Goal: Information Seeking & Learning: Learn about a topic

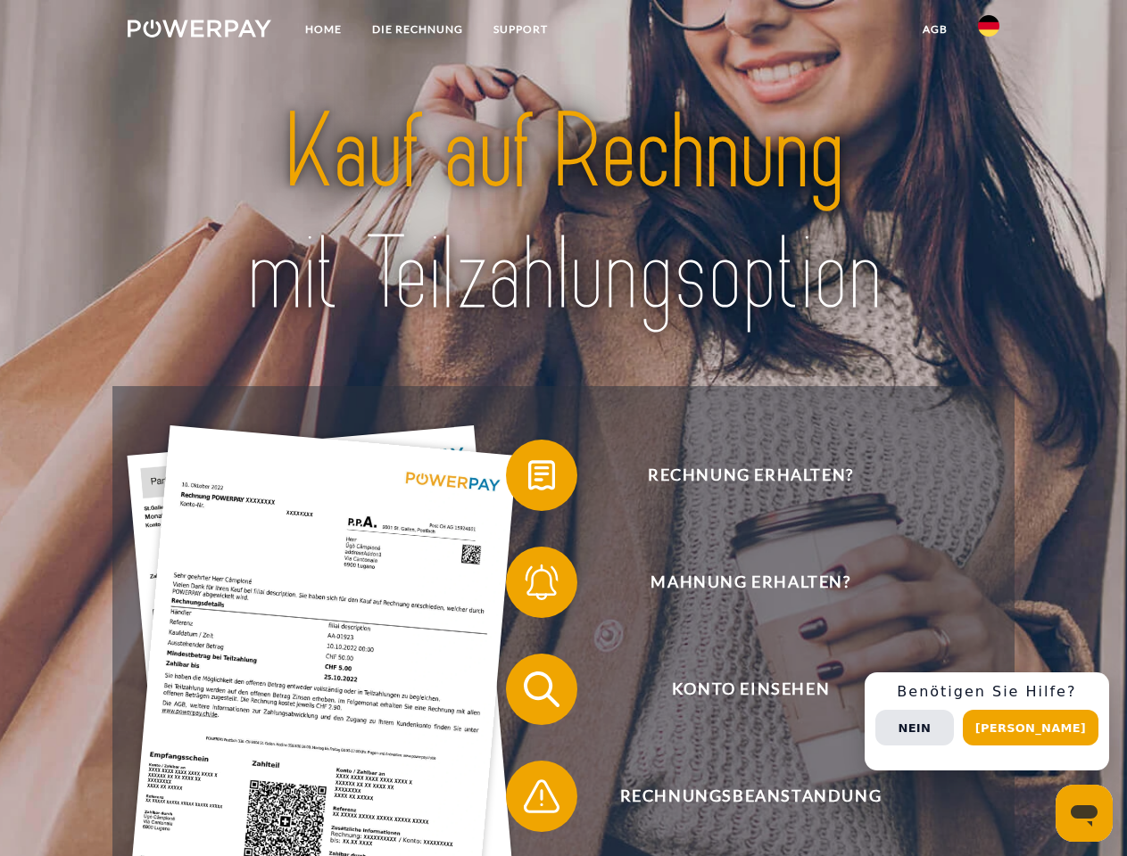
click at [199, 31] on img at bounding box center [200, 29] width 144 height 18
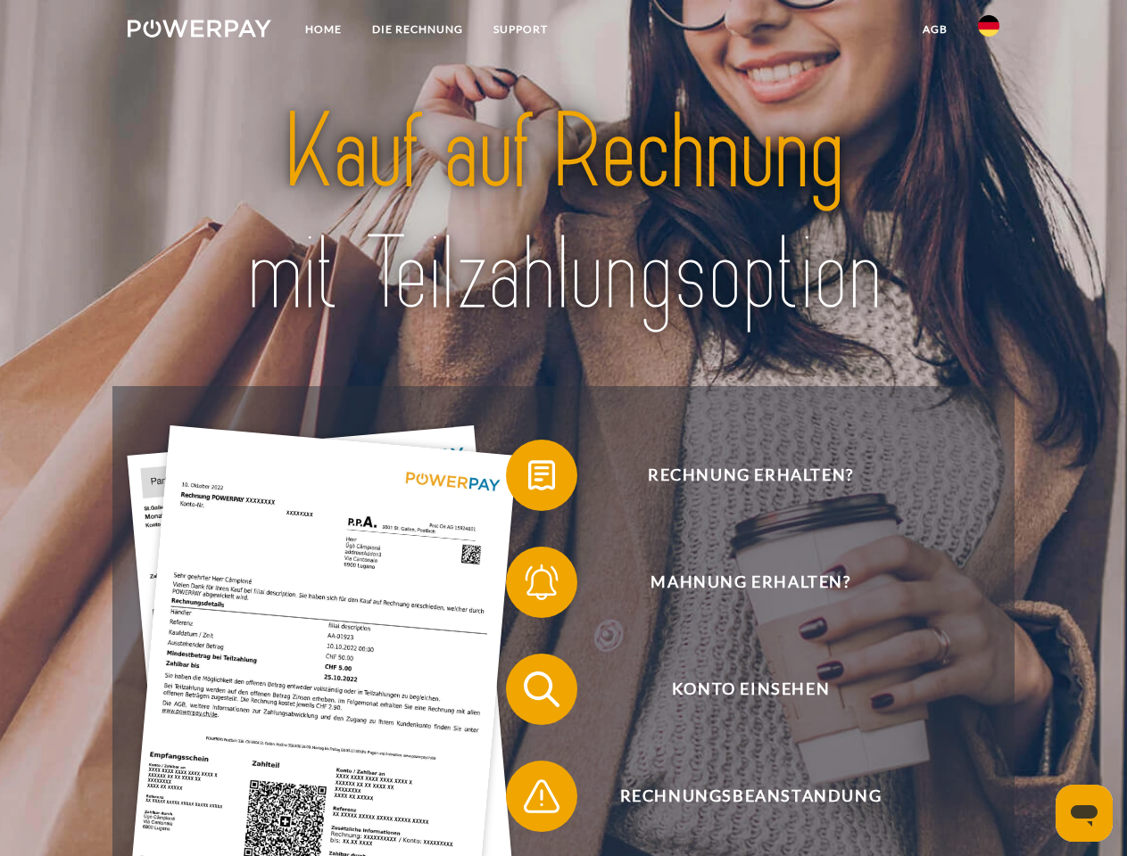
click at [988, 31] on img at bounding box center [988, 25] width 21 height 21
click at [934, 29] on link "agb" at bounding box center [934, 29] width 55 height 32
click at [528, 479] on span at bounding box center [514, 475] width 89 height 89
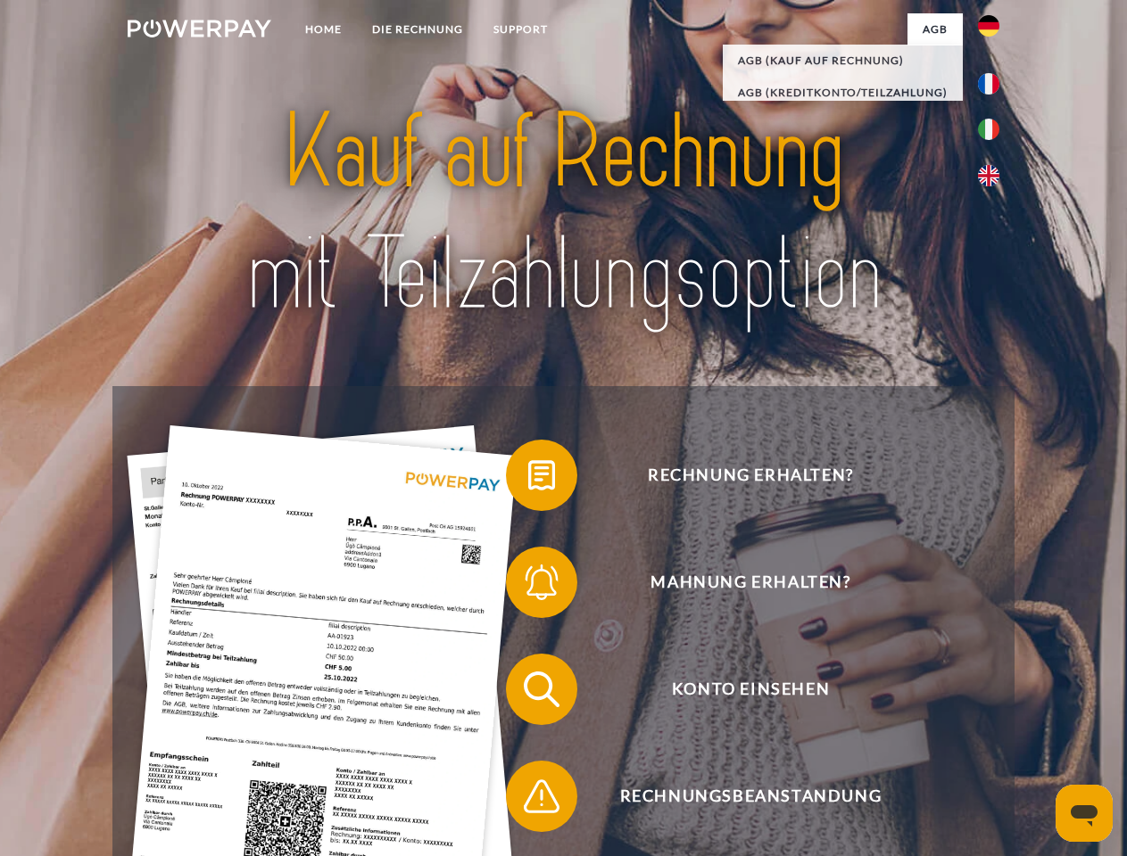
click at [528, 586] on span at bounding box center [514, 582] width 89 height 89
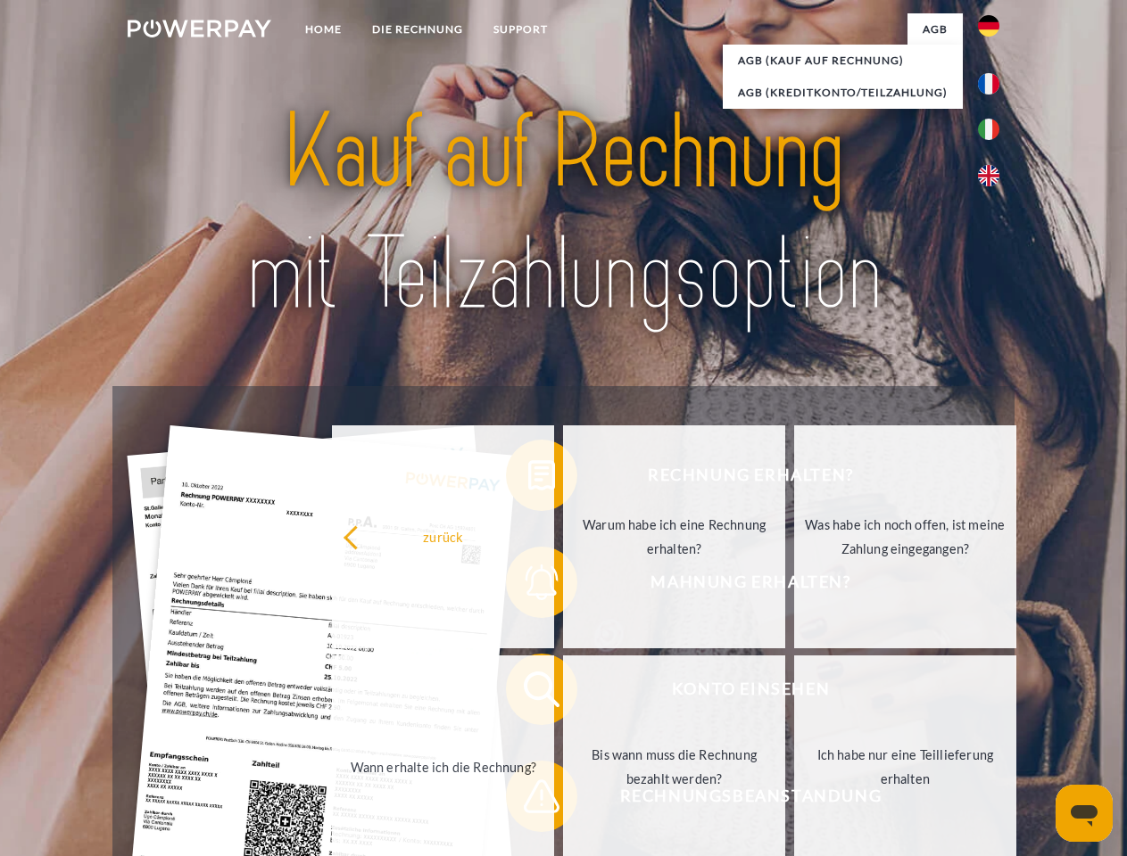
click at [563, 693] on link "Bis wann muss die Rechnung bezahlt werden?" at bounding box center [674, 767] width 222 height 223
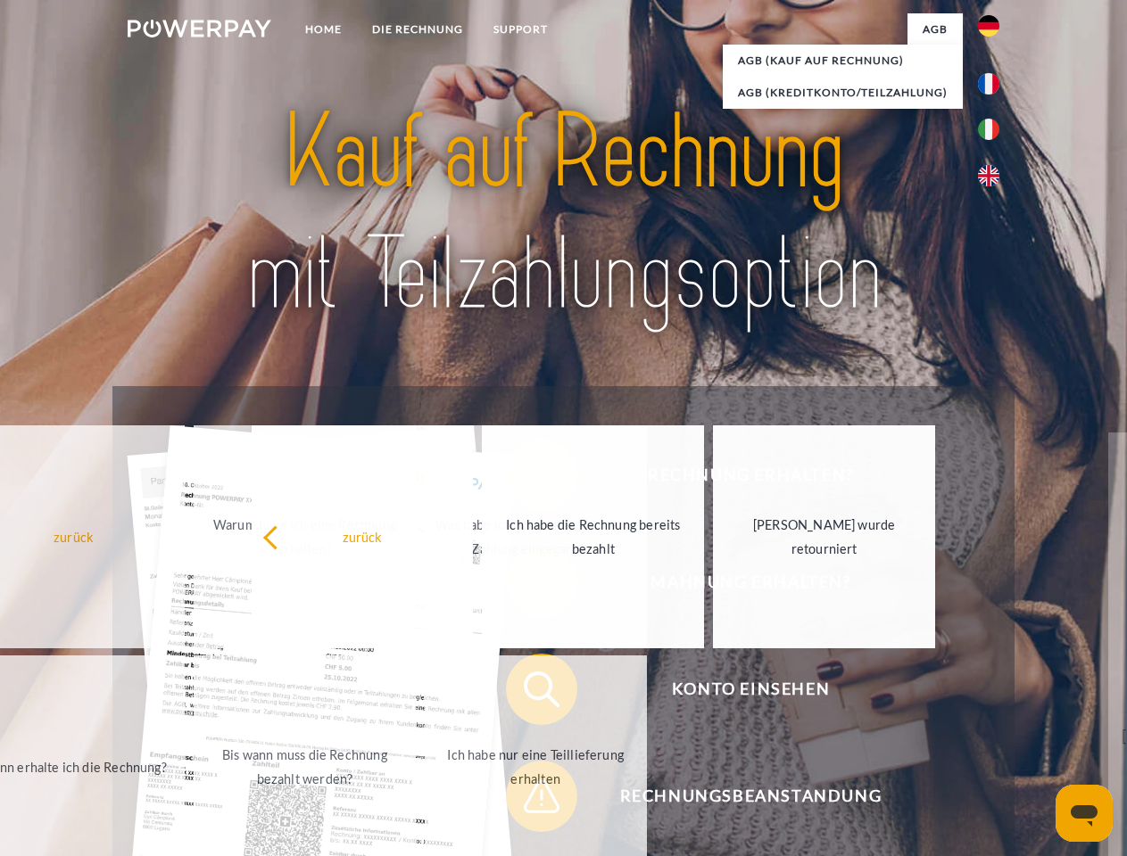
click at [528, 800] on span at bounding box center [514, 796] width 89 height 89
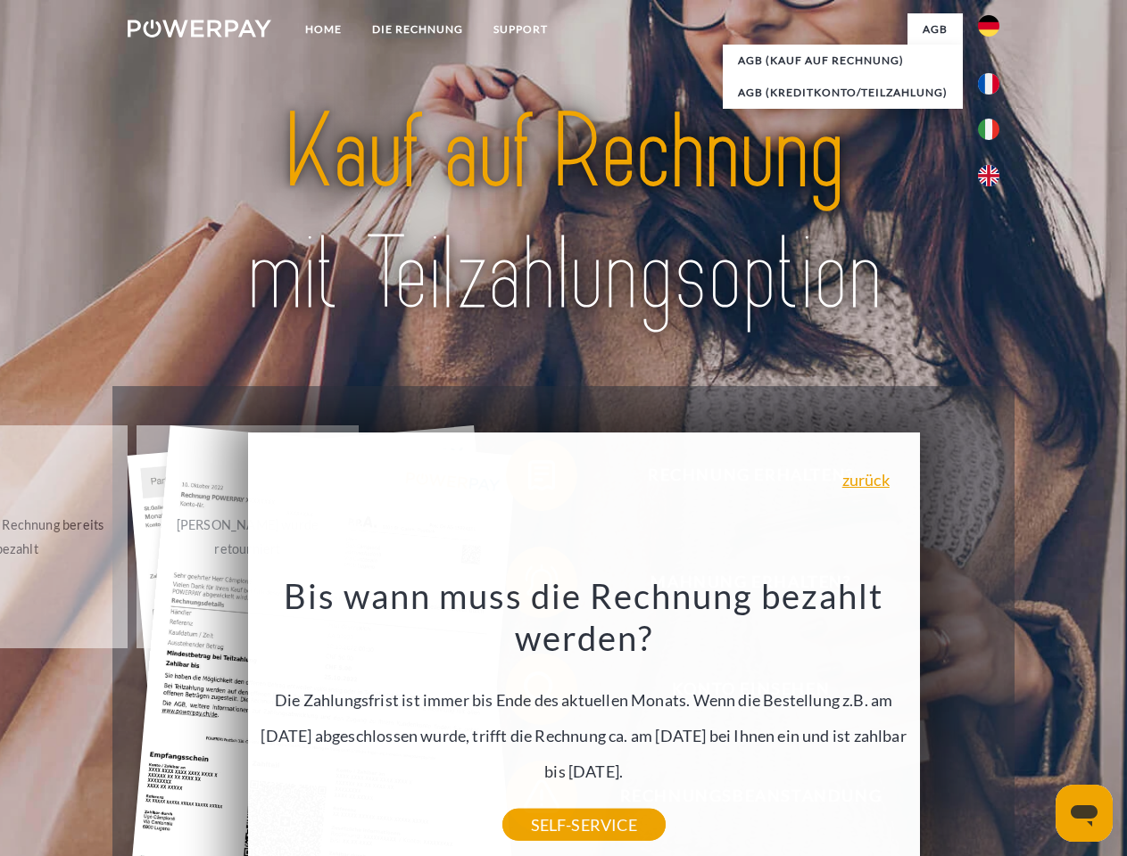
click at [993, 722] on div "Rechnung erhalten? Mahnung erhalten? Konto einsehen" at bounding box center [562, 743] width 901 height 714
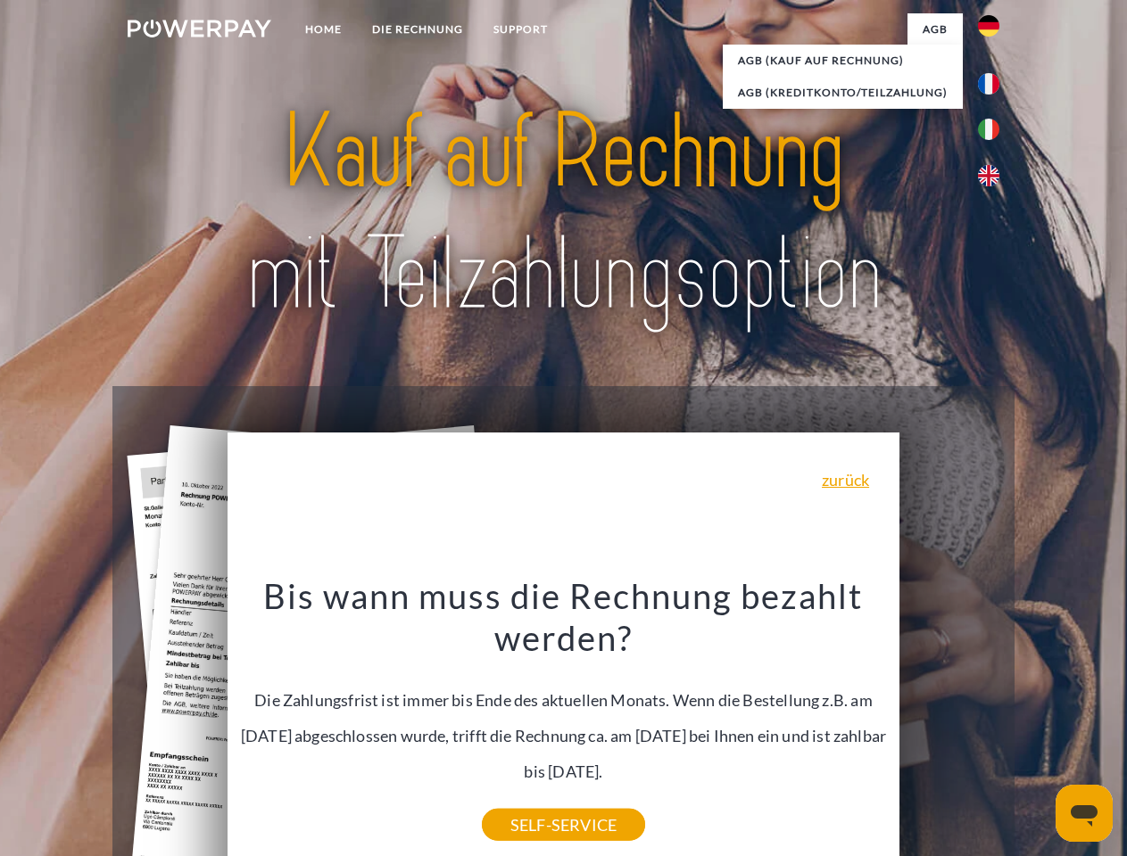
click at [949, 725] on span "Konto einsehen" at bounding box center [750, 689] width 437 height 71
click at [1037, 728] on header "Home DIE RECHNUNG SUPPORT" at bounding box center [563, 616] width 1127 height 1232
